Goal: Information Seeking & Learning: Check status

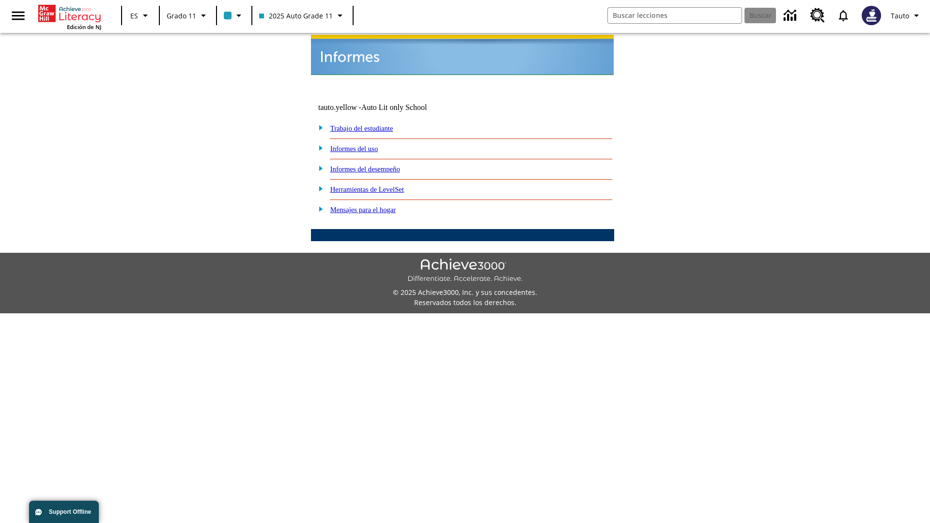
click at [362, 145] on link "Informes del uso" at bounding box center [354, 149] width 48 height 8
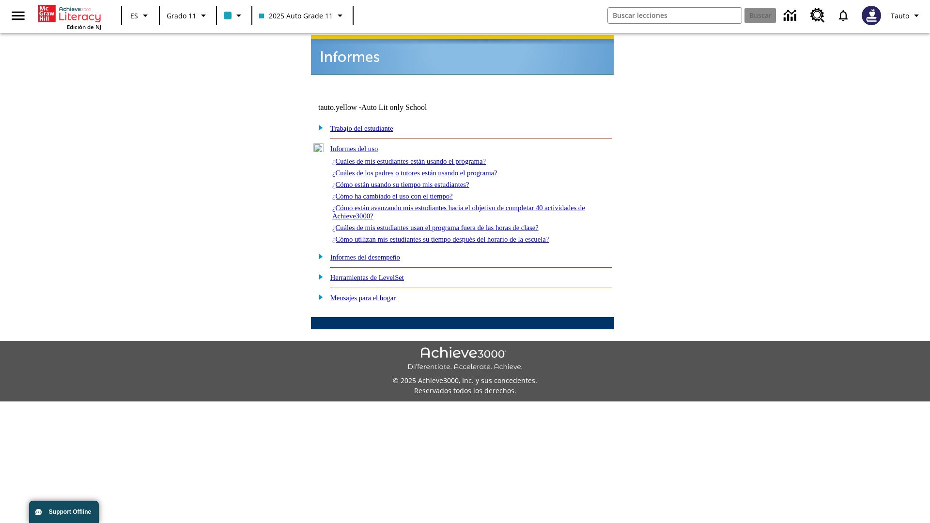
click at [422, 157] on link "¿Cuáles de mis estudiantes están usando el programa?" at bounding box center [409, 161] width 154 height 8
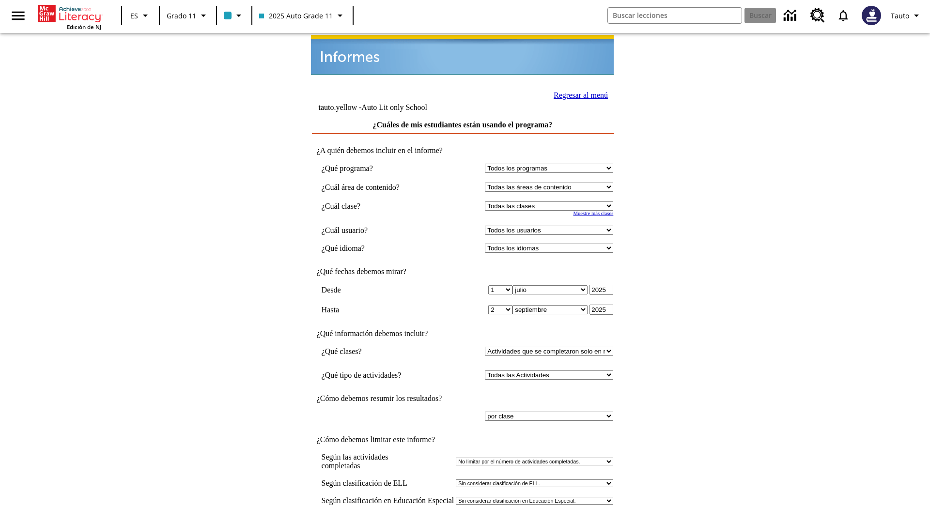
click at [463, 523] on input "Ver Informe" at bounding box center [462, 533] width 45 height 11
click at [578, 94] on link "Regresar al menú" at bounding box center [581, 95] width 54 height 8
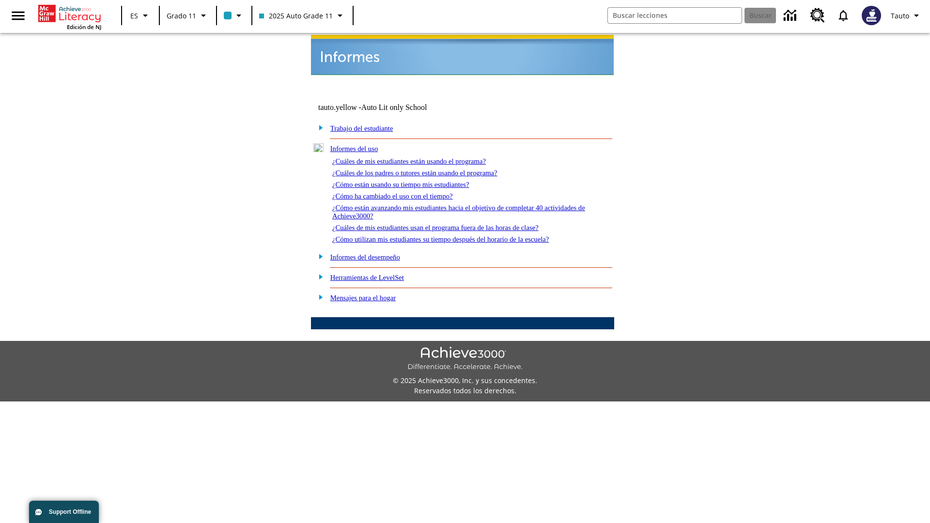
click at [412, 181] on link "¿Cómo están usando su tiempo mis estudiantes?" at bounding box center [400, 185] width 137 height 8
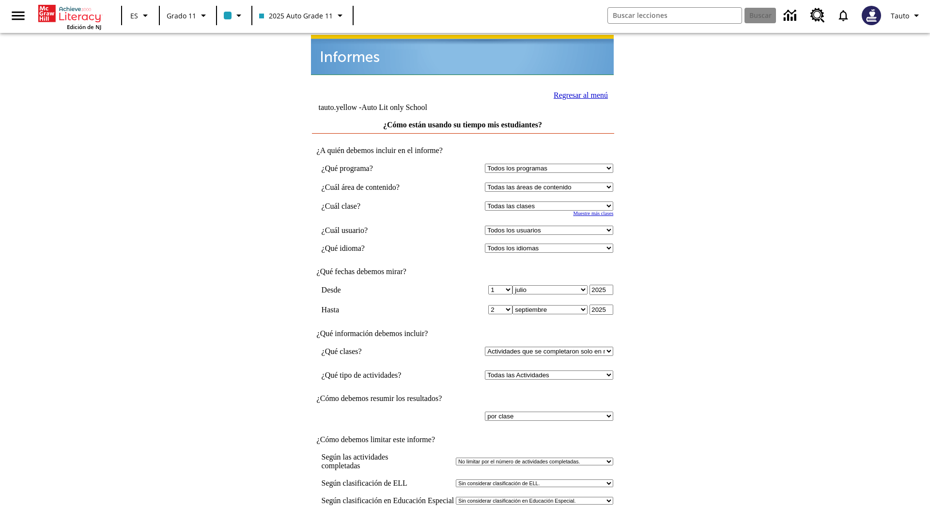
click at [578, 94] on link "Regresar al menú" at bounding box center [581, 95] width 54 height 8
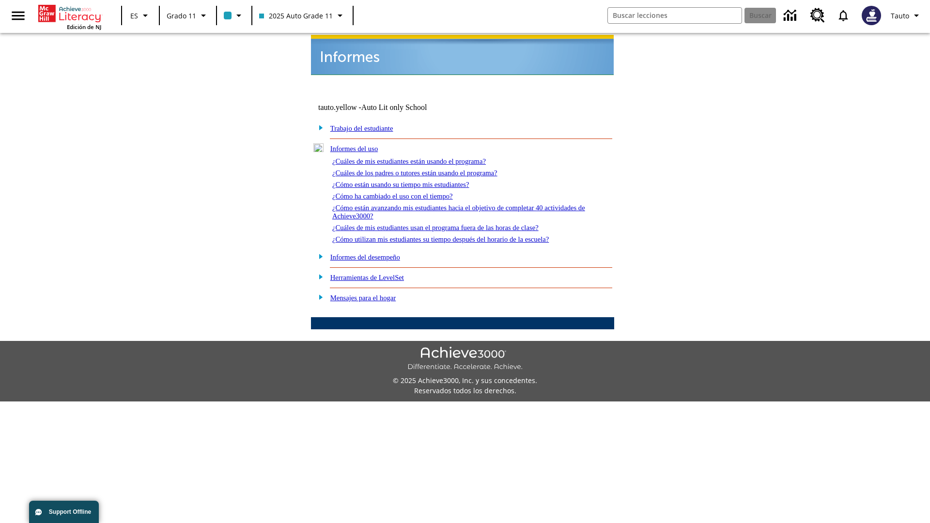
click at [457, 235] on link "¿Cómo utilizan mis estudiantes su tiempo después del horario de la escuela?" at bounding box center [440, 239] width 216 height 8
